Goal: Find specific page/section: Find specific page/section

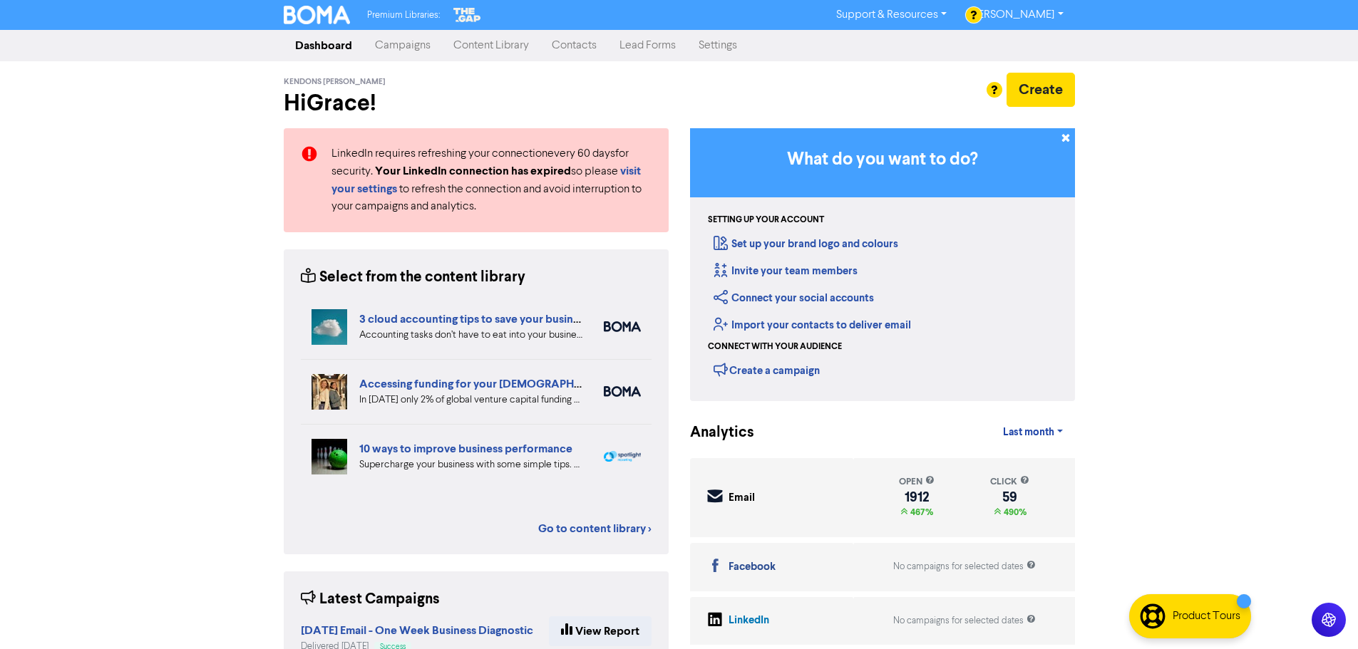
click at [578, 44] on link "Contacts" at bounding box center [574, 45] width 68 height 29
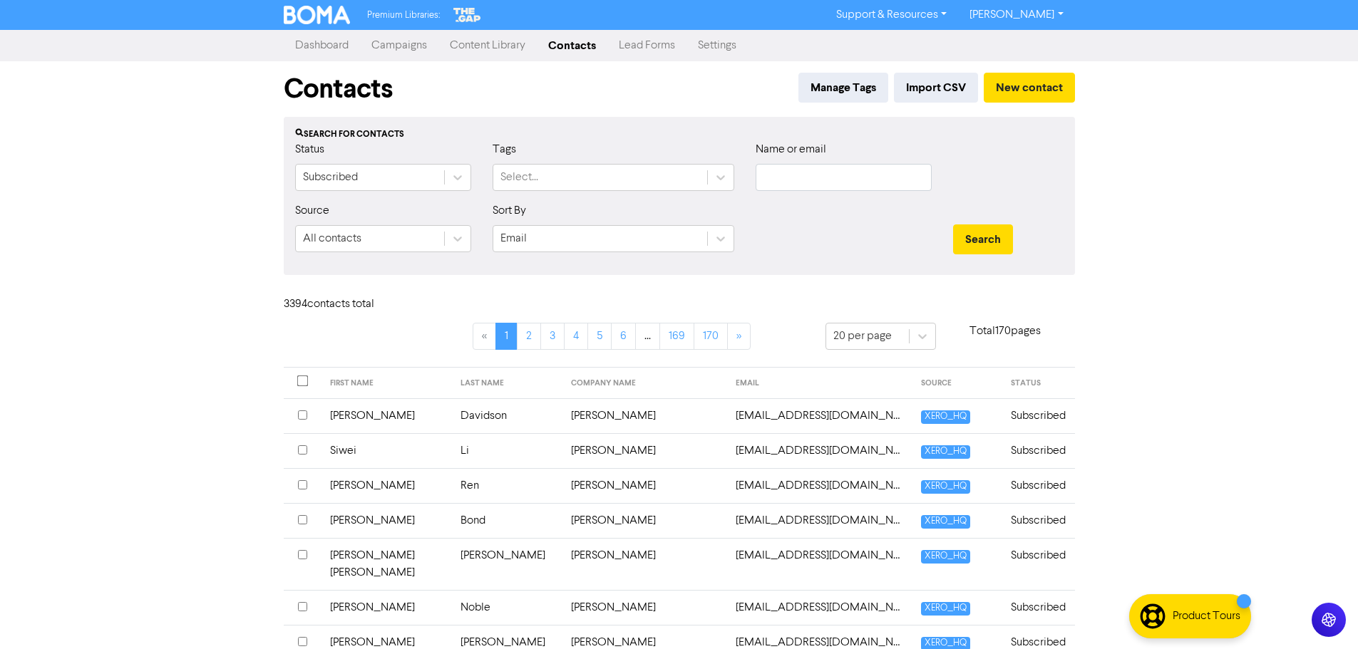
click at [864, 163] on div "Name or email" at bounding box center [843, 166] width 176 height 50
click at [859, 175] on input "text" at bounding box center [843, 177] width 176 height 27
paste input "[PERSON_NAME]"
click at [830, 177] on input "[PERSON_NAME]" at bounding box center [843, 177] width 176 height 27
type input "[PERSON_NAME]"
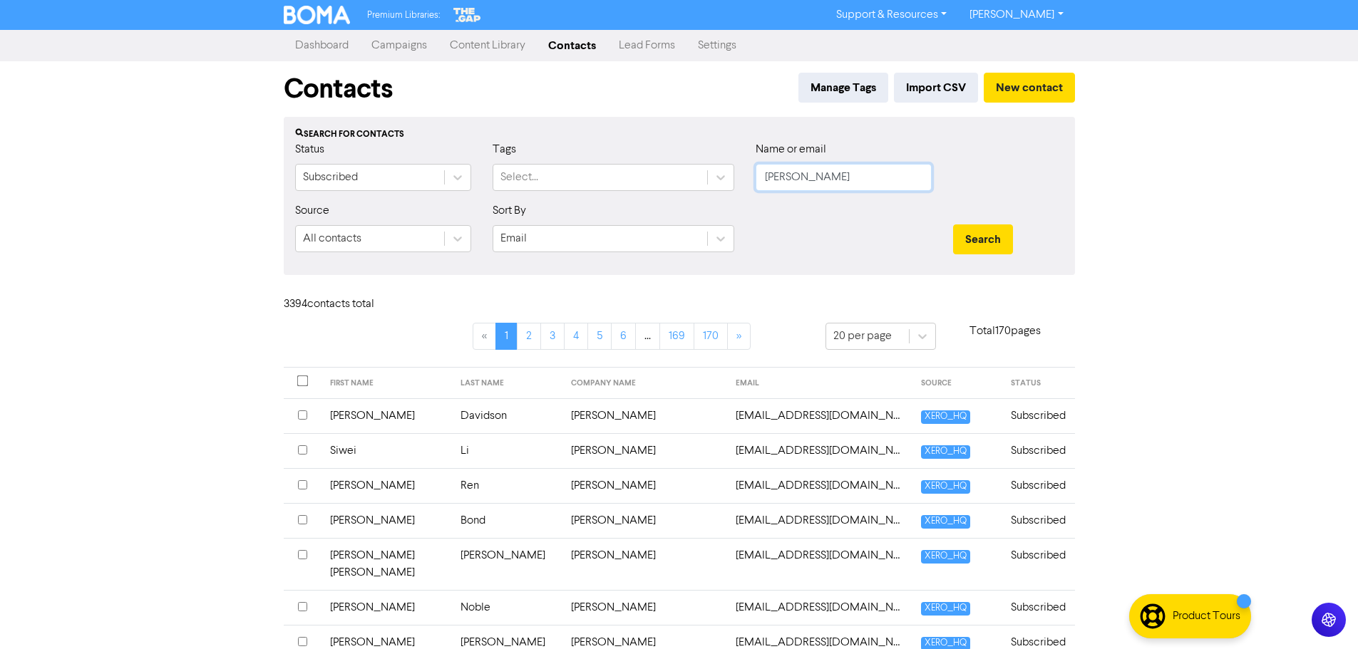
click at [953, 224] on button "Search" at bounding box center [983, 239] width 60 height 30
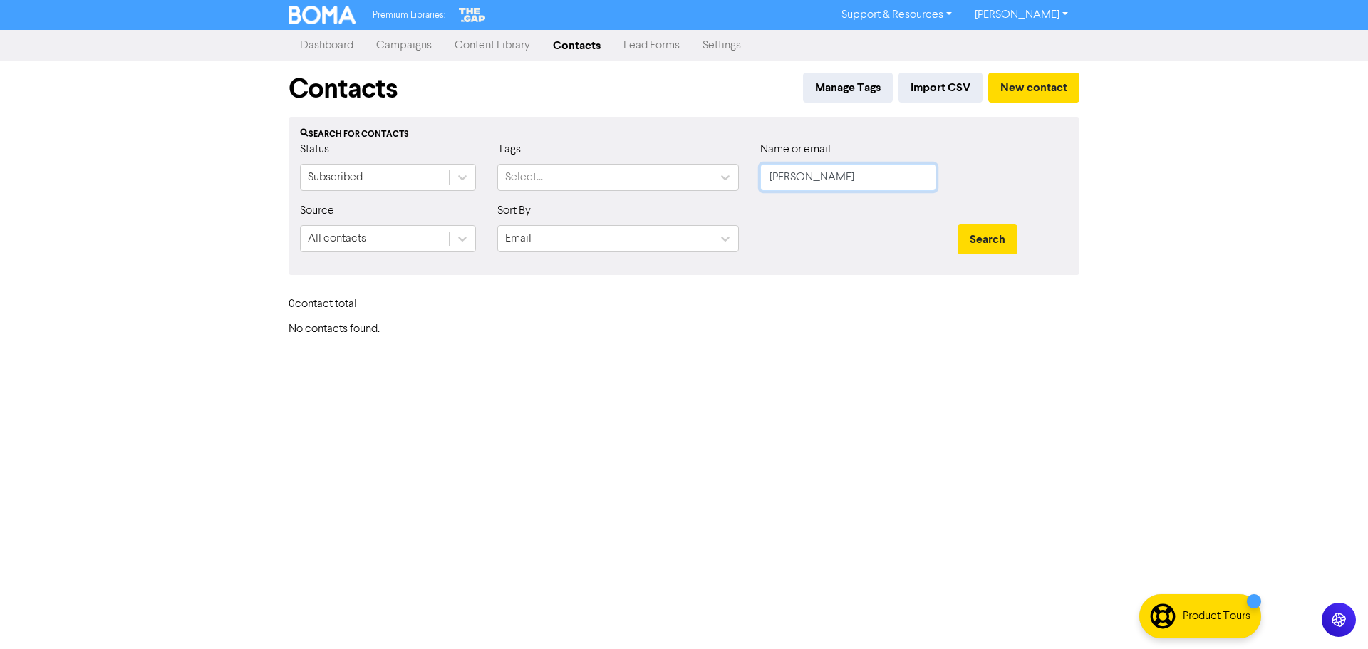
click at [864, 174] on input "[PERSON_NAME]" at bounding box center [848, 177] width 176 height 27
click at [864, 173] on input "[PERSON_NAME]" at bounding box center [848, 177] width 176 height 27
paste input "Environmental Water Services Limited"
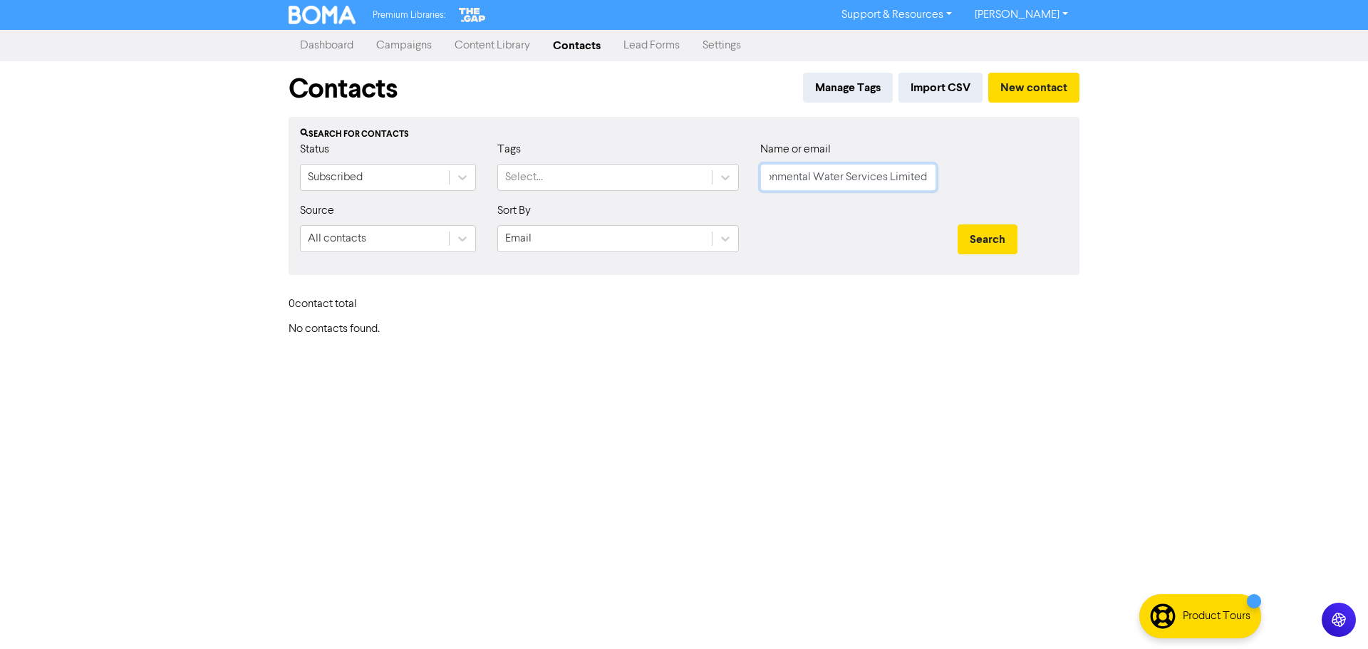
type input "Environmental Water Services Limited"
click at [958, 224] on button "Search" at bounding box center [988, 239] width 60 height 30
click at [873, 177] on input "Environmental Water Services Limited" at bounding box center [848, 177] width 176 height 27
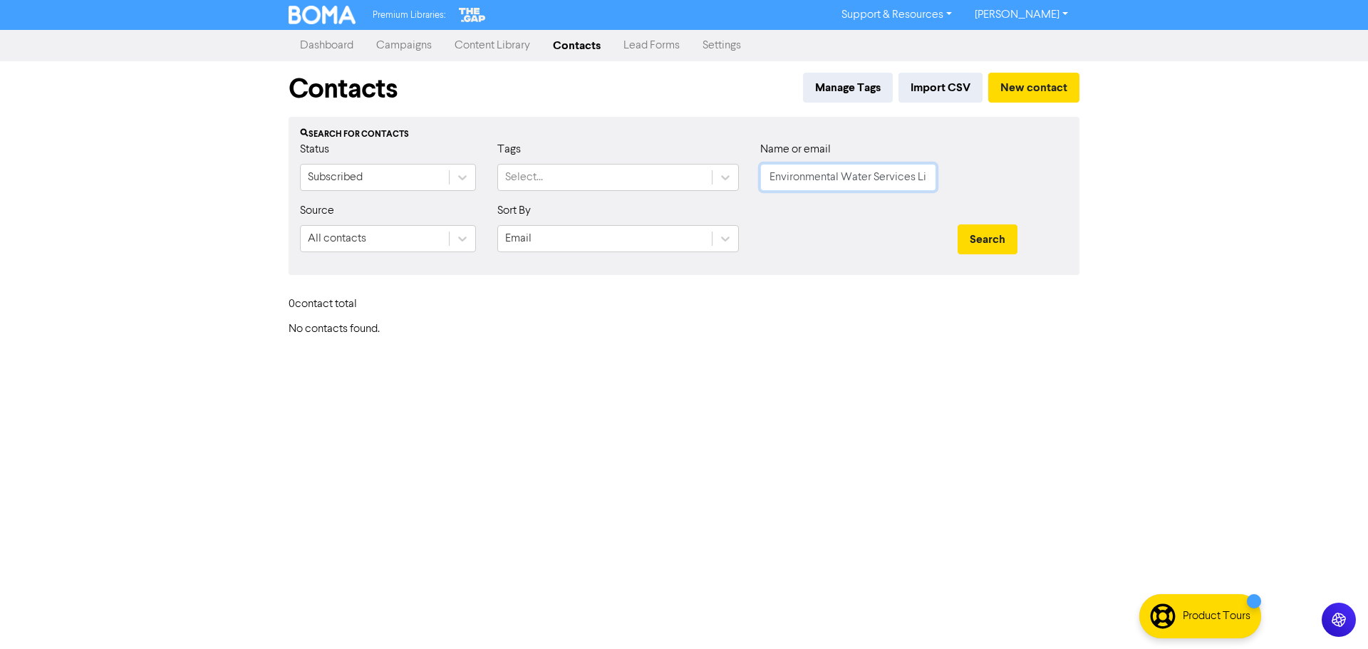
click at [873, 177] on input "Environmental Water Services Limited" at bounding box center [848, 177] width 176 height 27
paste input "Freedom Motorcycles Limited"
type input "Freedom Motorcycles Limited"
click at [958, 224] on button "Search" at bounding box center [988, 239] width 60 height 30
